Goal: Task Accomplishment & Management: Manage account settings

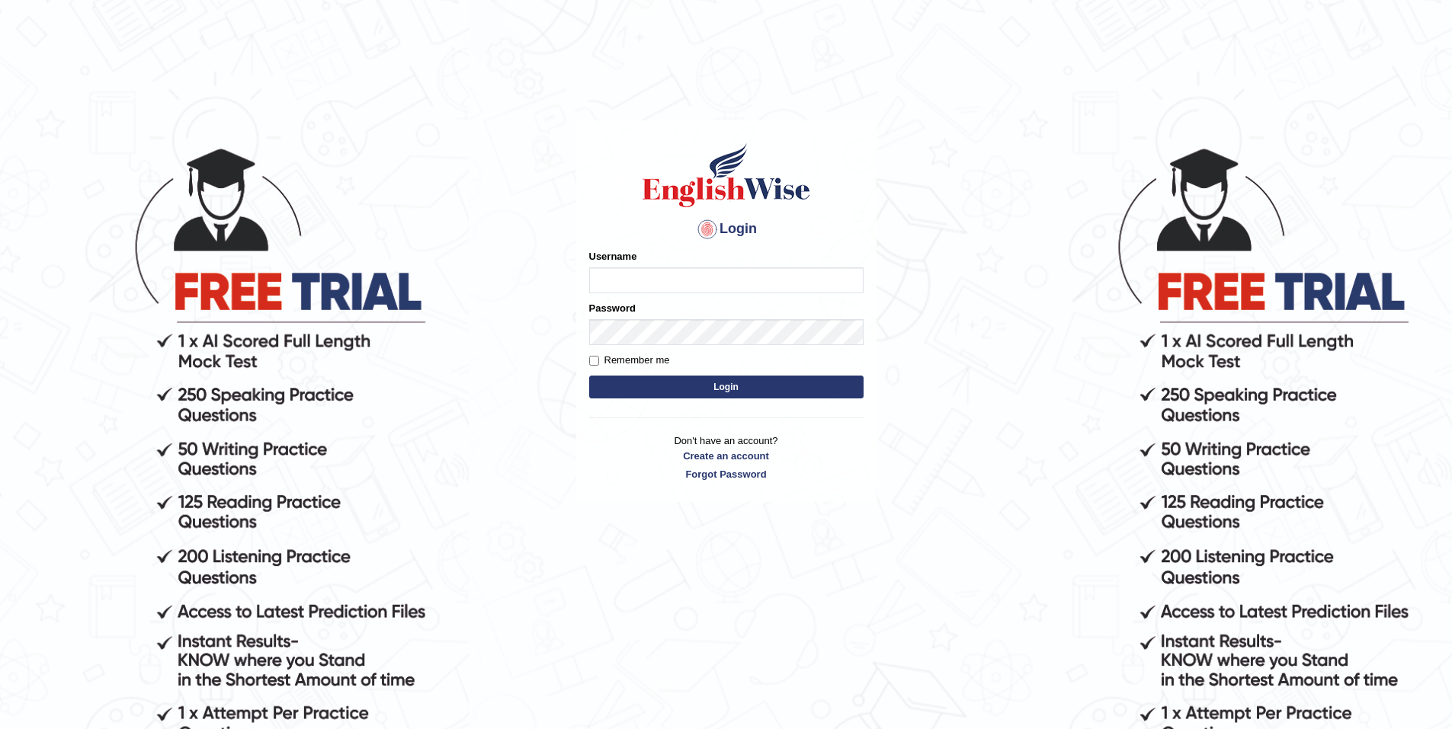
click at [743, 284] on input "Username" at bounding box center [726, 280] width 274 height 26
type input "HengK"
drag, startPoint x: 684, startPoint y: 0, endPoint x: 524, endPoint y: 80, distance: 178.9
click at [523, 80] on body "Login Please fix the following errors: Username HengK Password Remember me Logi…" at bounding box center [726, 436] width 1452 height 729
click at [595, 363] on input "Remember me" at bounding box center [594, 361] width 10 height 10
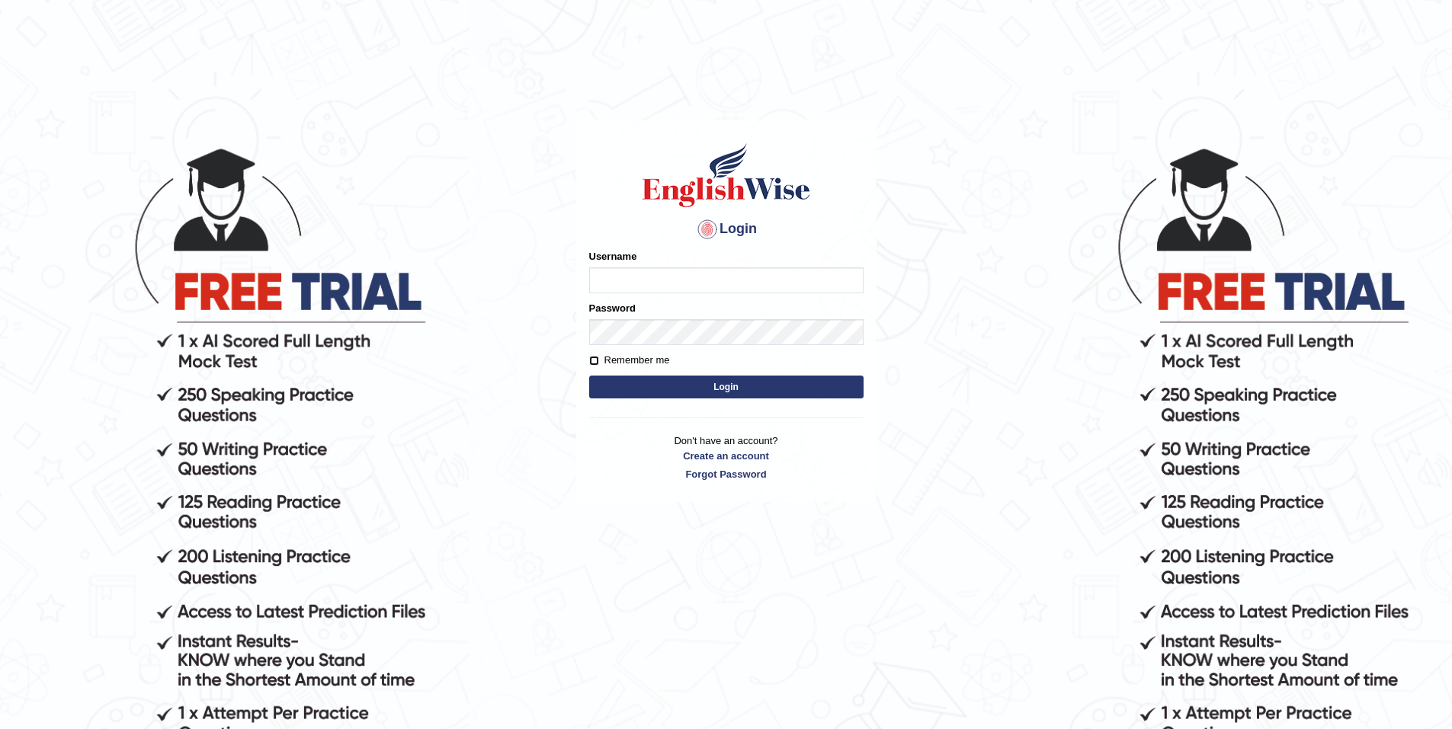
checkbox input "true"
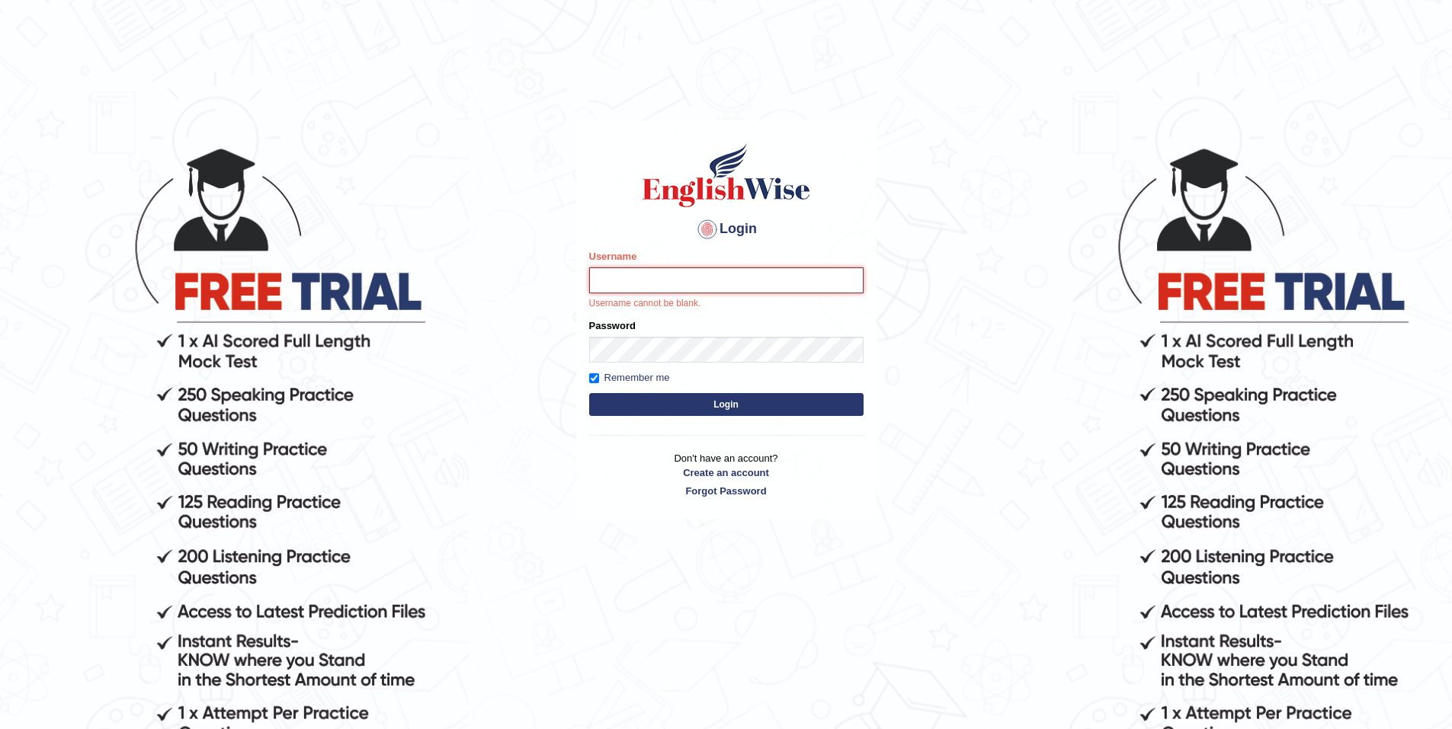
click at [626, 287] on input "Username" at bounding box center [726, 280] width 274 height 26
type input "HengK"
click at [723, 494] on link "Forgot Password" at bounding box center [726, 491] width 274 height 14
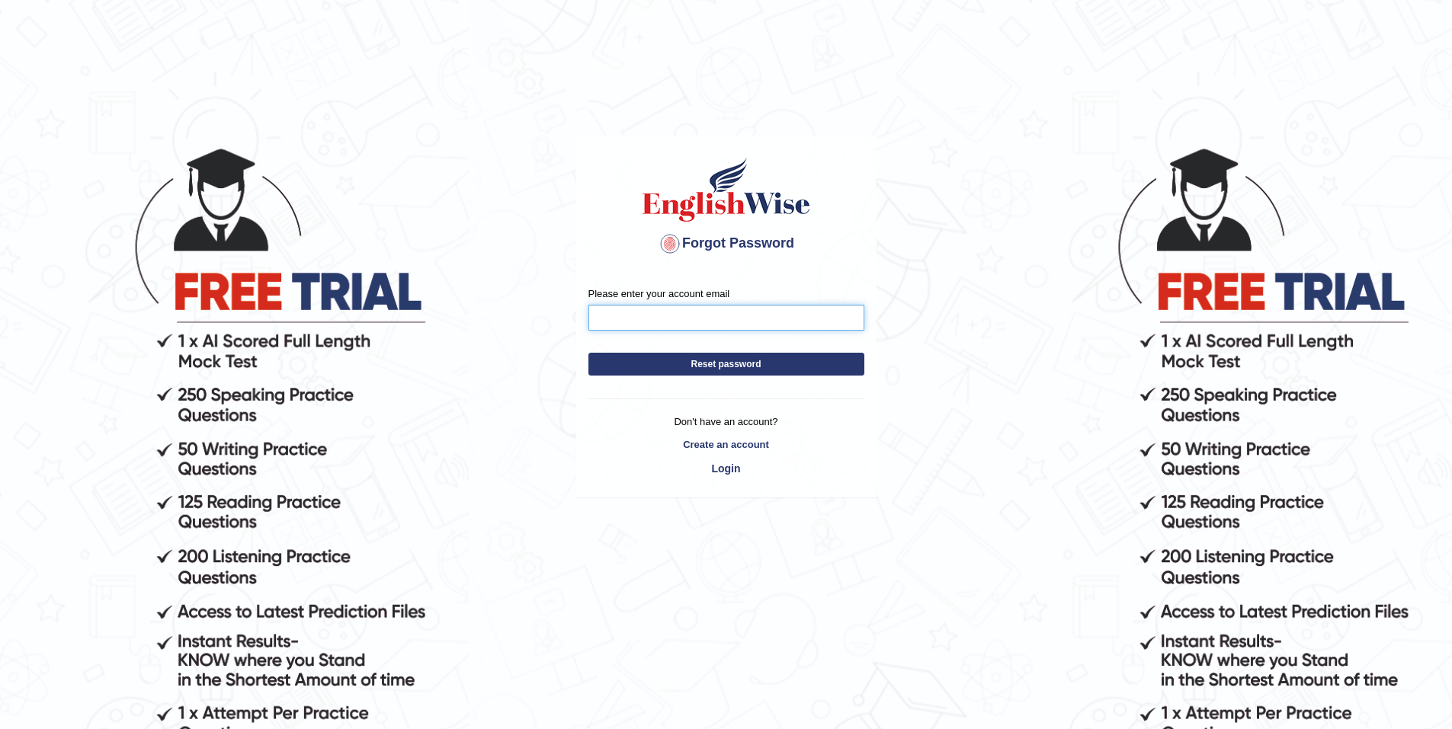
click at [726, 321] on input "Please enter your account email" at bounding box center [726, 318] width 276 height 26
type input "hengphant9@gmail.com"
click at [734, 364] on button "Reset password" at bounding box center [726, 364] width 276 height 23
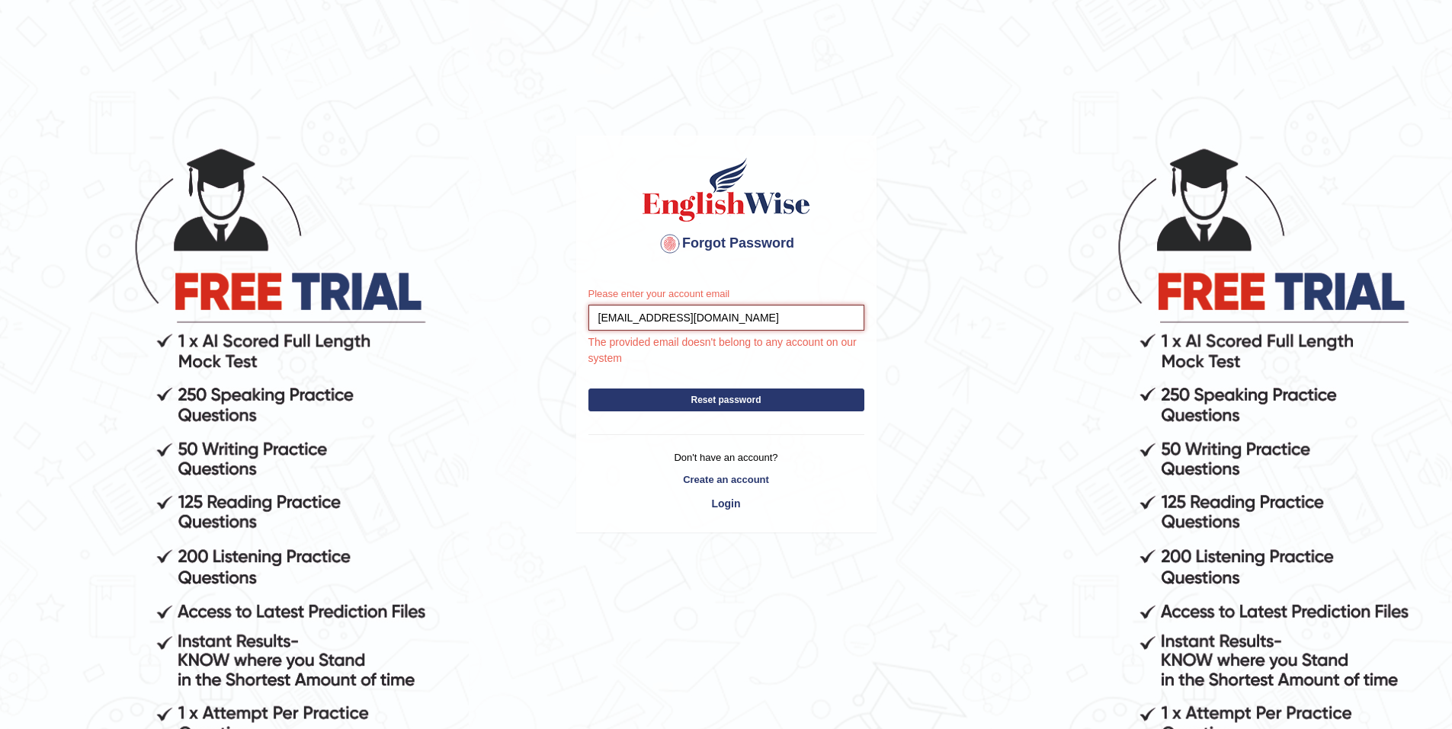
click at [601, 318] on input "hengphant9@gmail.com" at bounding box center [726, 318] width 276 height 26
drag, startPoint x: 721, startPoint y: 314, endPoint x: 546, endPoint y: 312, distance: 175.3
click at [556, 311] on body "Forgot Password Please enter your account email hengphant9@gmail.com The provid…" at bounding box center [726, 436] width 1452 height 729
type input "p"
type input "hengphant9@gmail.com"
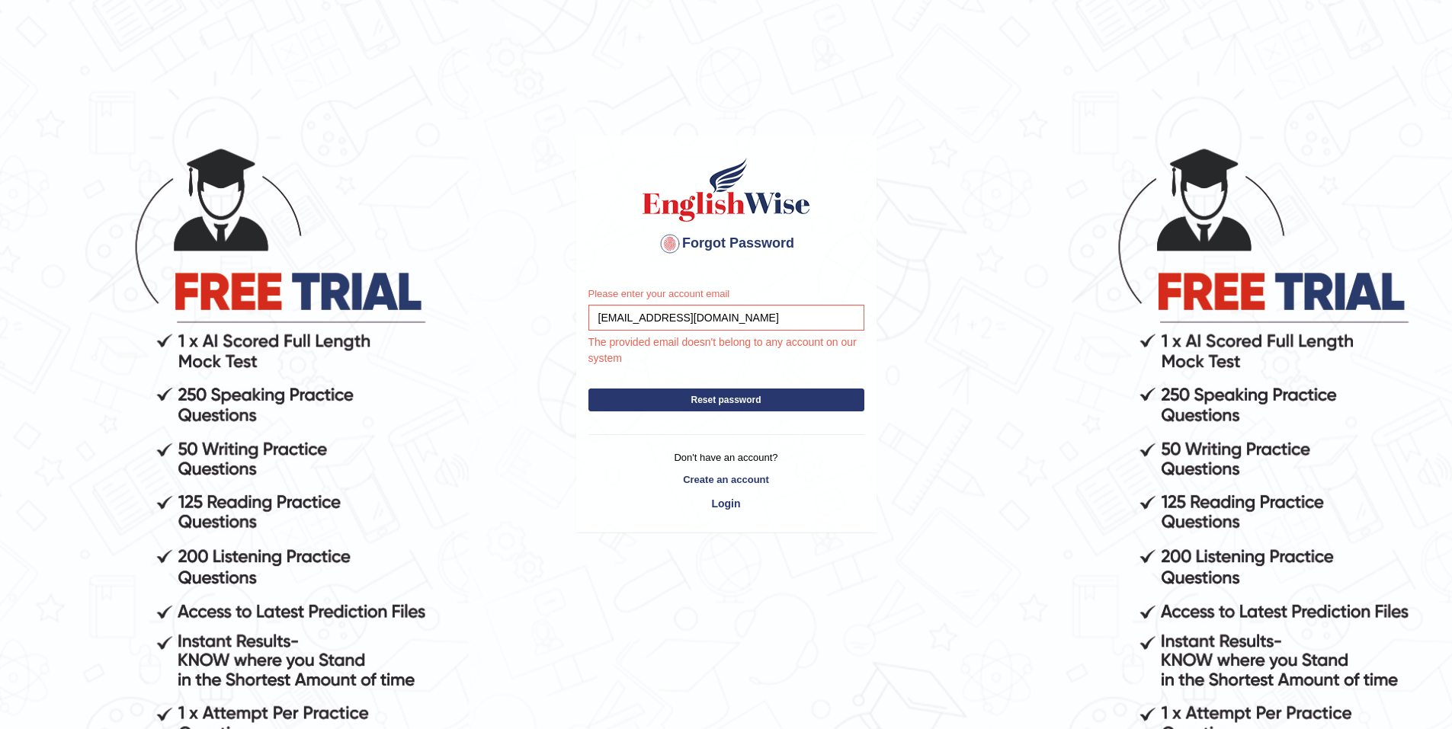
click at [725, 399] on button "Reset password" at bounding box center [726, 400] width 276 height 23
drag, startPoint x: 731, startPoint y: 318, endPoint x: 401, endPoint y: 284, distance: 331.7
click at [405, 285] on body "Forgot Password Please enter your account email [EMAIL_ADDRESS][DOMAIN_NAME] Th…" at bounding box center [726, 436] width 1452 height 729
type input "HengK"
click at [725, 402] on button "Reset password" at bounding box center [726, 400] width 276 height 23
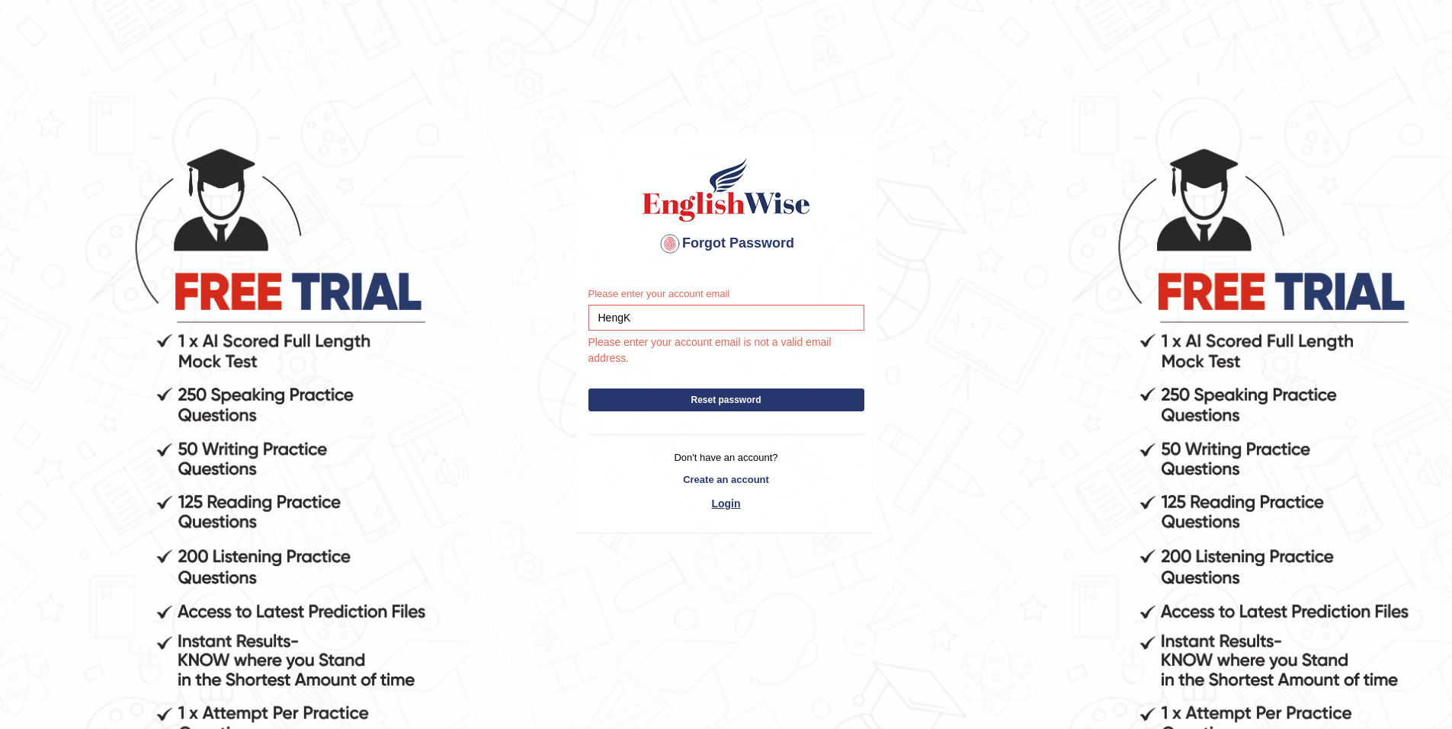
click at [738, 507] on link "Login" at bounding box center [726, 504] width 276 height 26
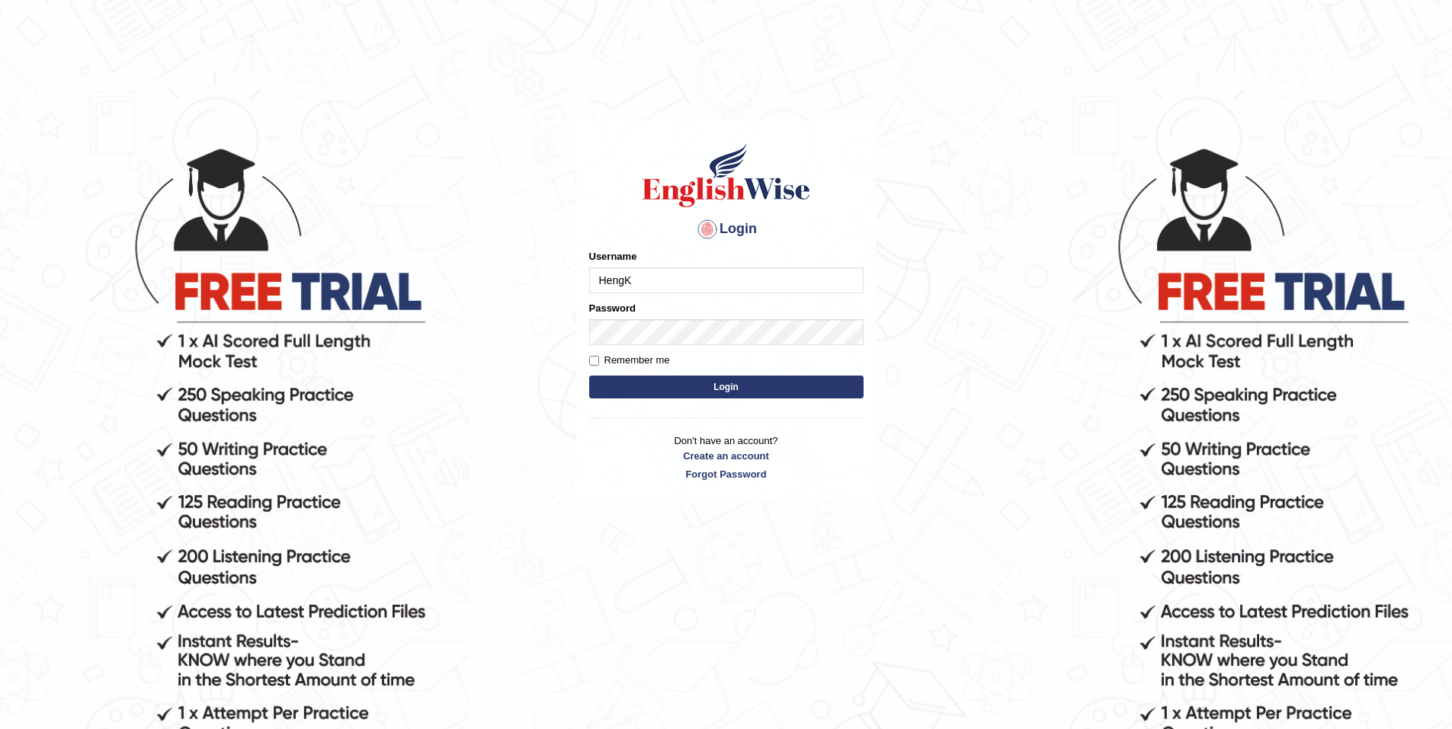
type input "HengK"
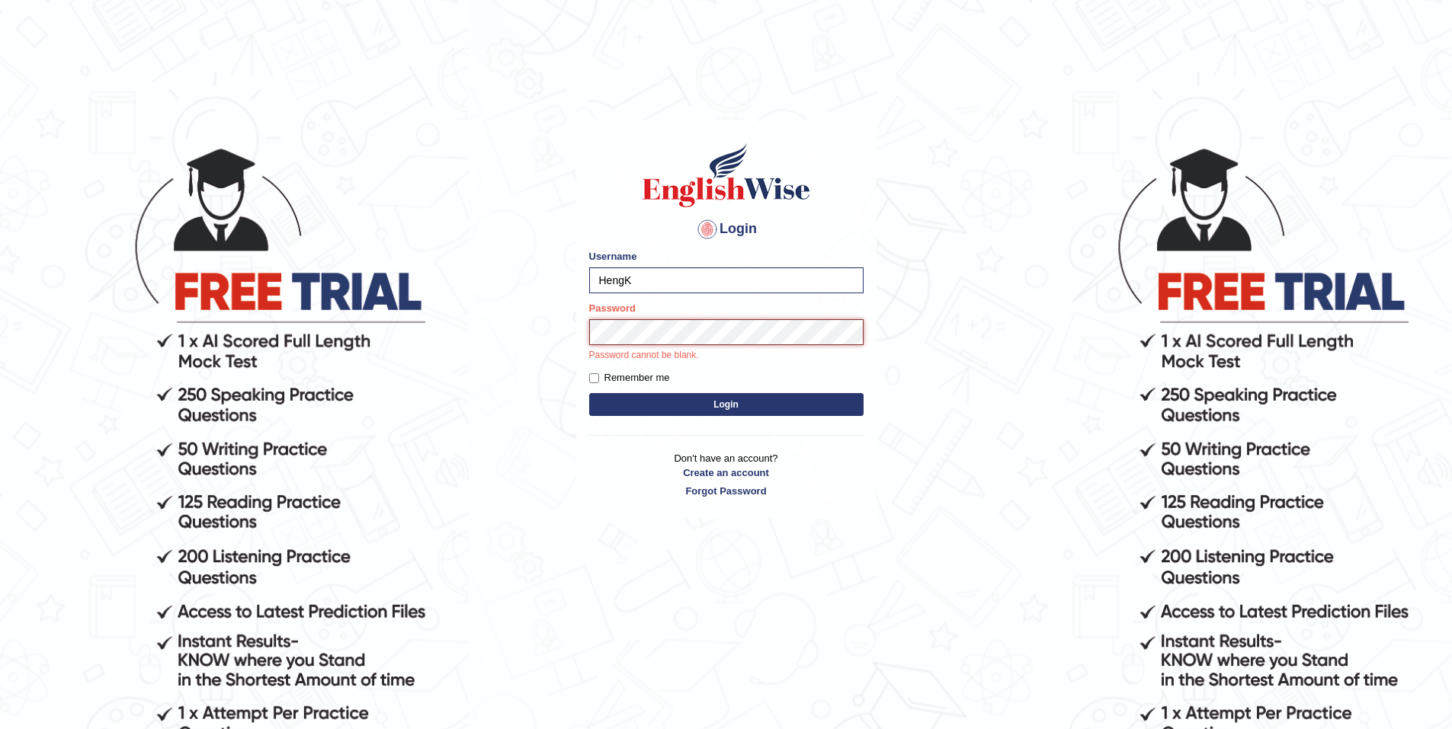
click at [589, 393] on button "Login" at bounding box center [726, 404] width 274 height 23
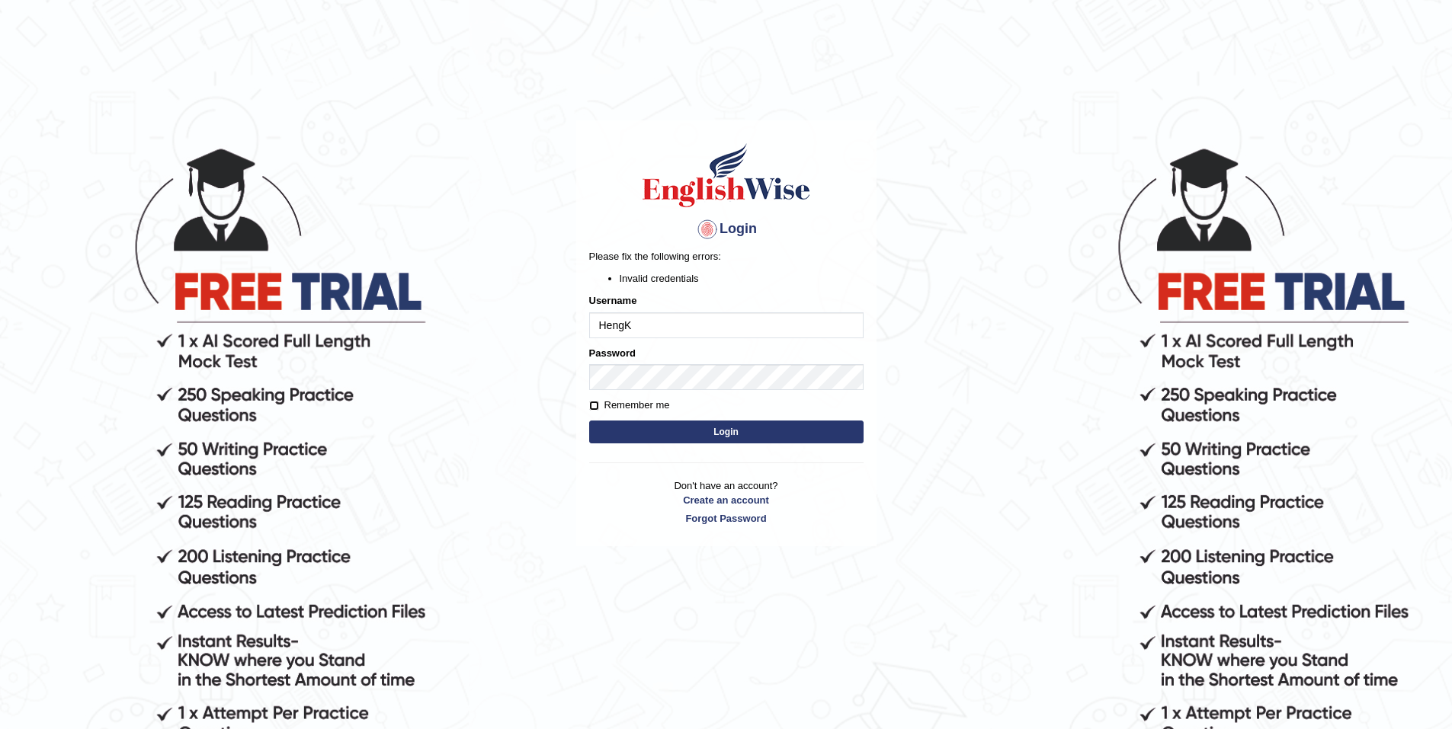
drag, startPoint x: 595, startPoint y: 405, endPoint x: 603, endPoint y: 405, distance: 7.7
click at [595, 405] on input "Remember me" at bounding box center [594, 406] width 10 height 10
checkbox input "true"
click at [748, 520] on link "Forgot Password" at bounding box center [726, 518] width 274 height 14
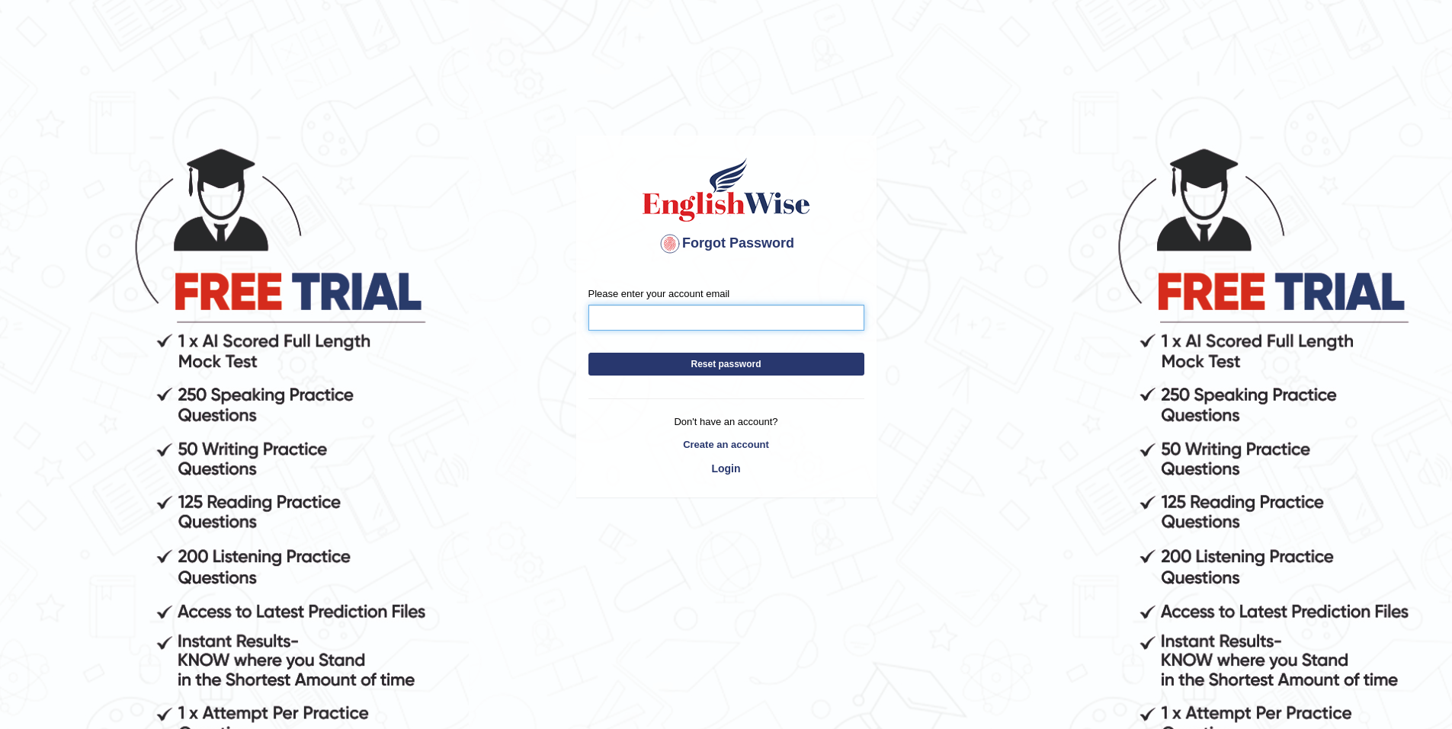
click at [660, 319] on input "Please enter your account email" at bounding box center [726, 318] width 276 height 26
type input "[EMAIL_ADDRESS][DOMAIN_NAME]"
click at [747, 366] on button "Reset password" at bounding box center [726, 364] width 276 height 23
